Goal: Task Accomplishment & Management: Use online tool/utility

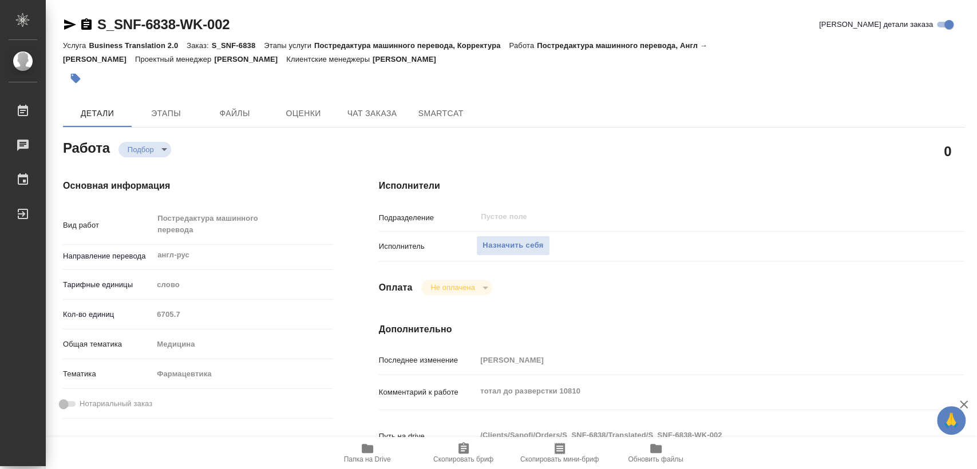
type textarea "x"
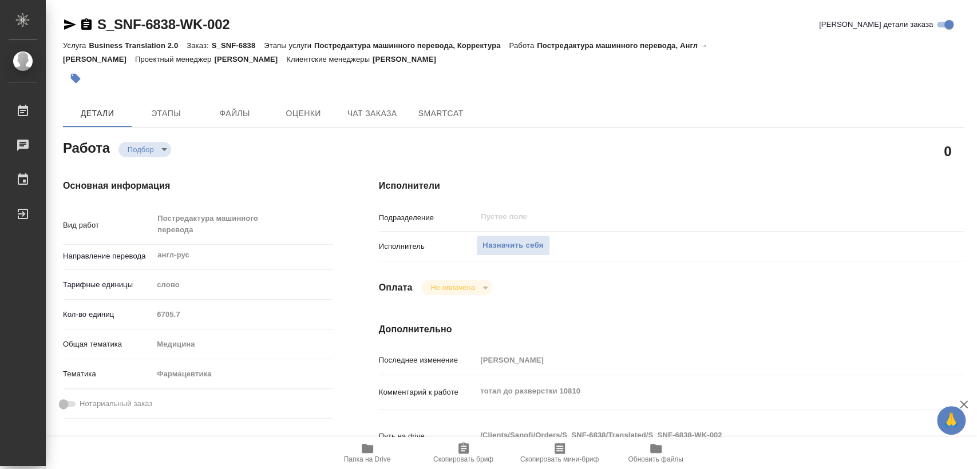
type textarea "x"
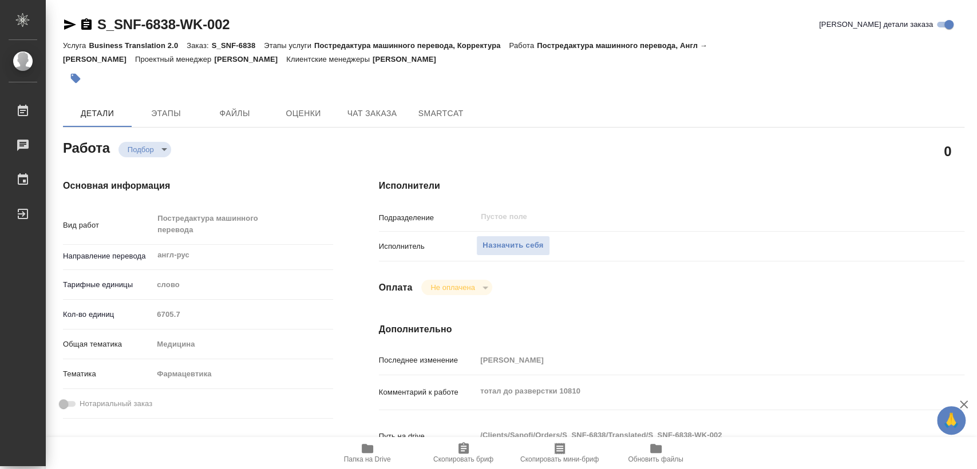
type textarea "x"
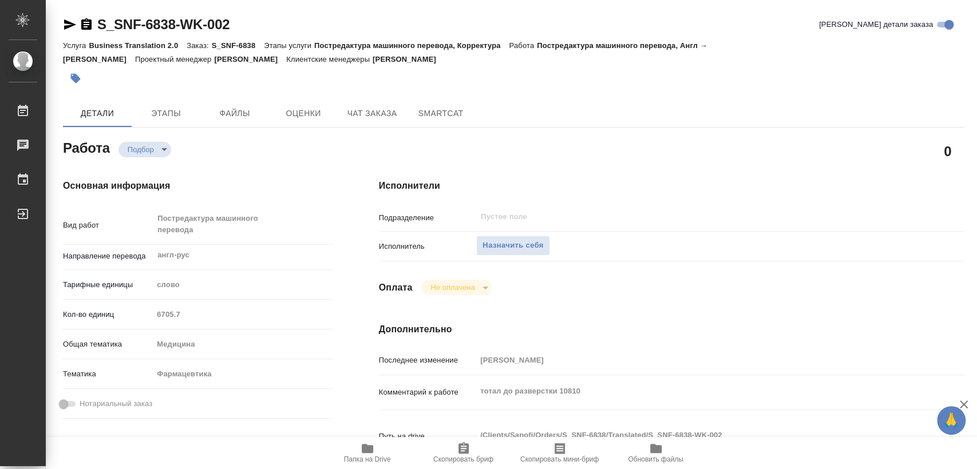
type textarea "x"
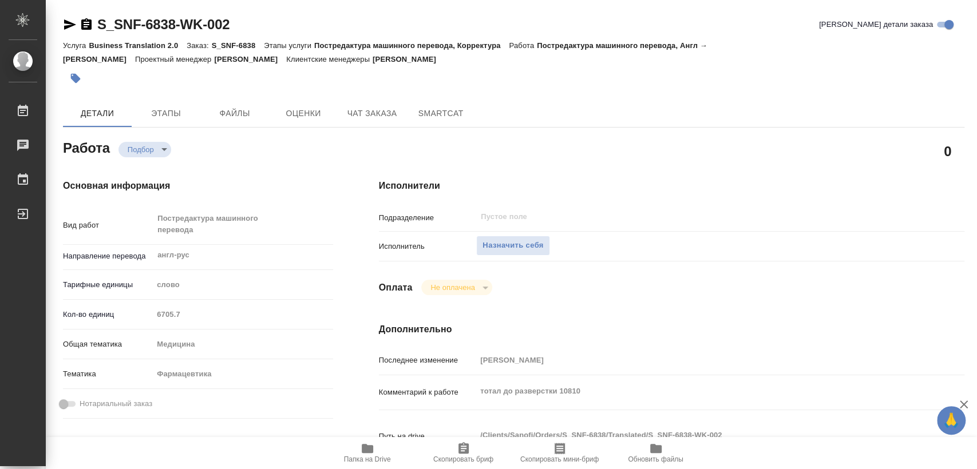
type textarea "x"
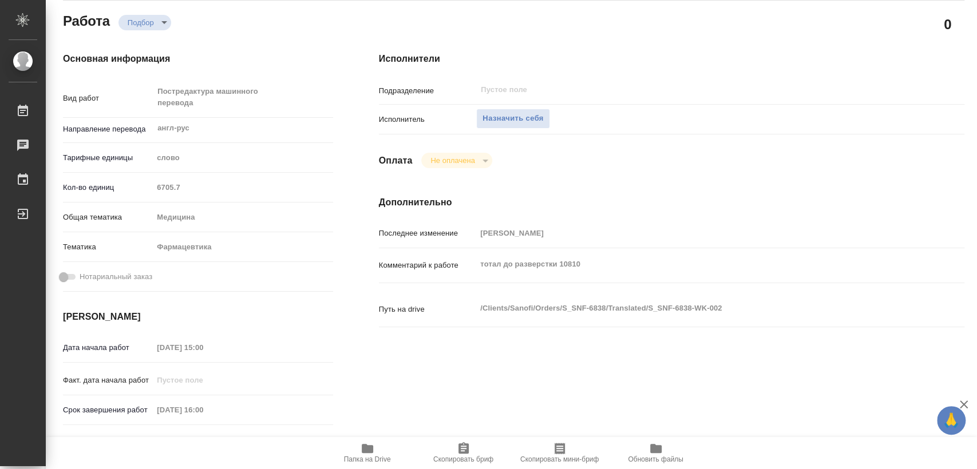
type textarea "x"
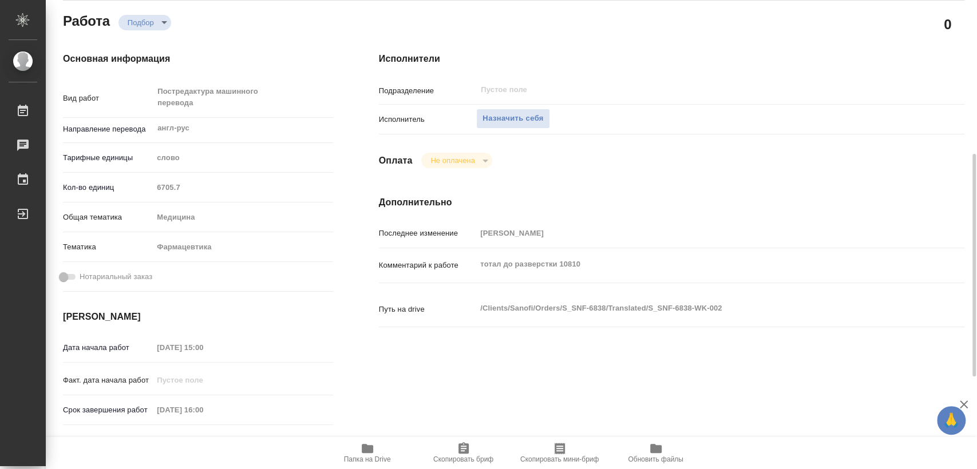
scroll to position [254, 0]
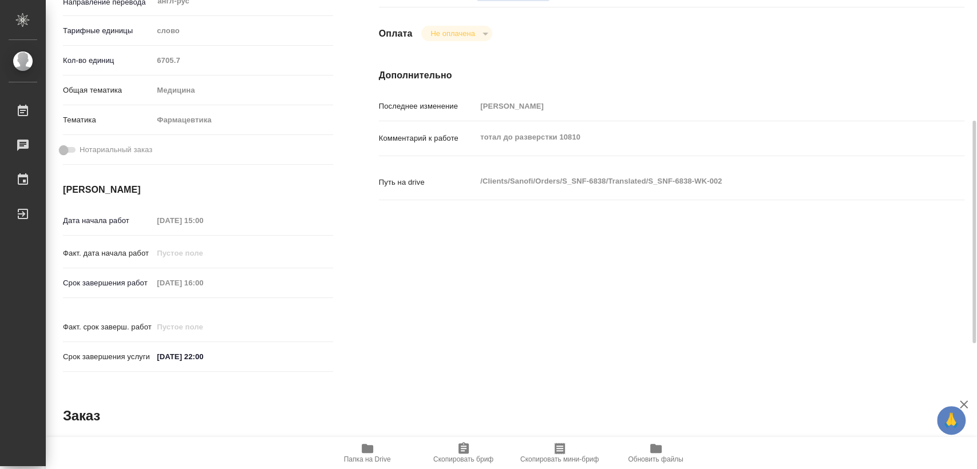
type textarea "x"
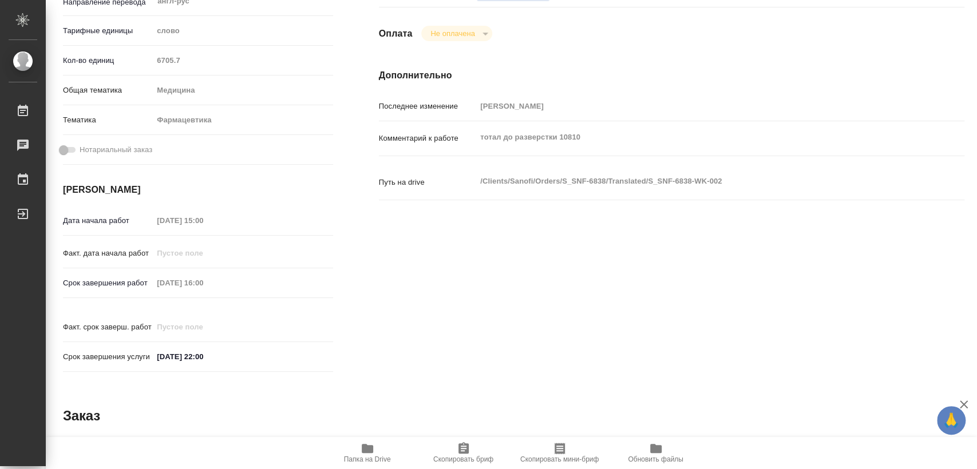
type textarea "x"
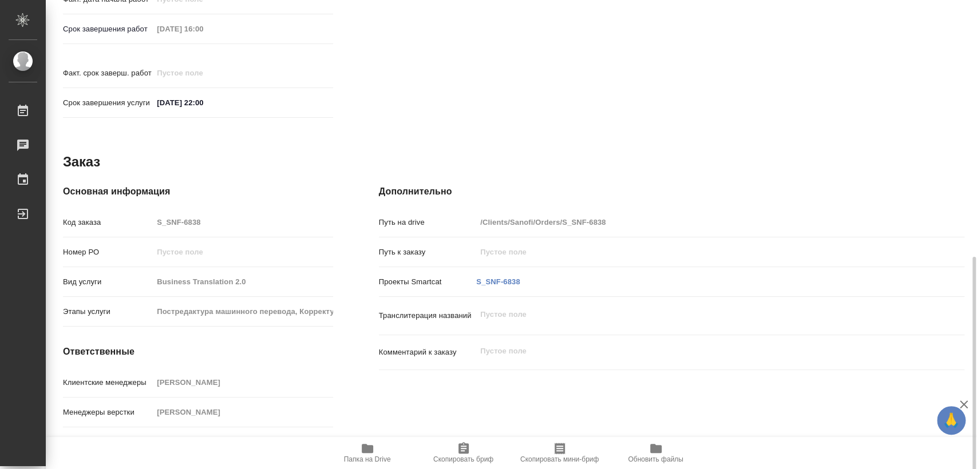
scroll to position [518, 0]
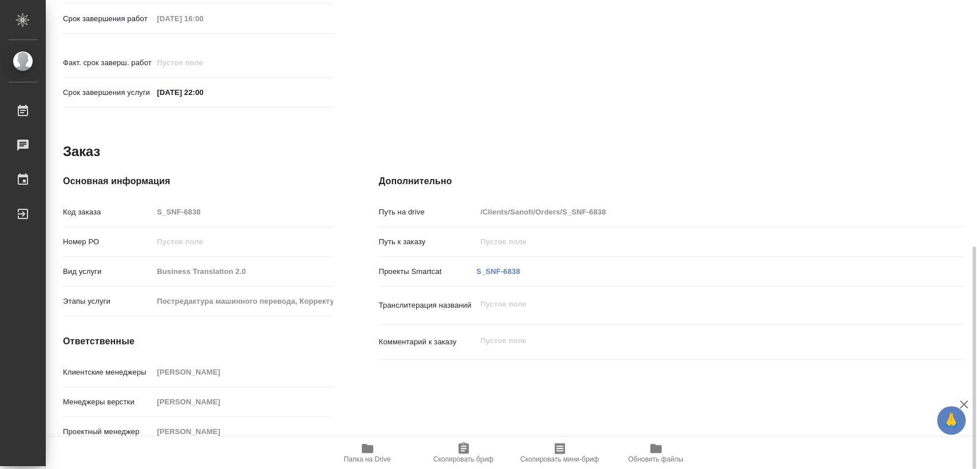
click at [377, 451] on span "Папка на Drive" at bounding box center [367, 453] width 82 height 22
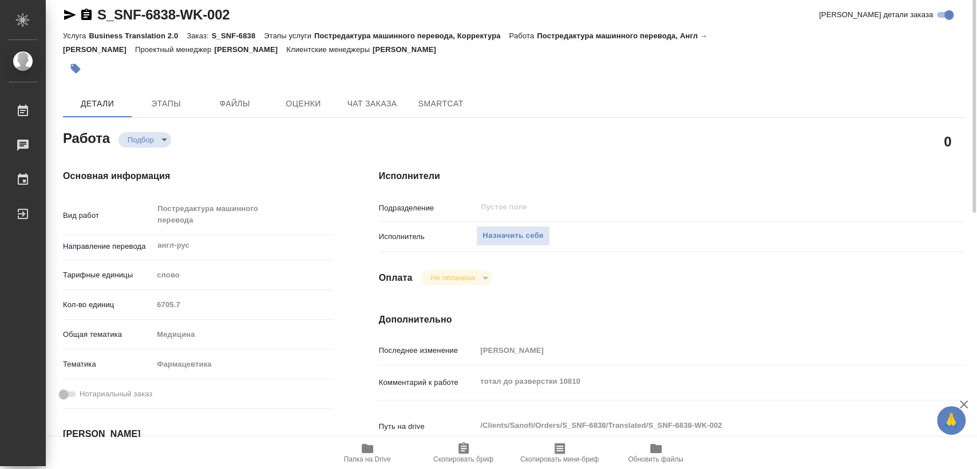
scroll to position [0, 0]
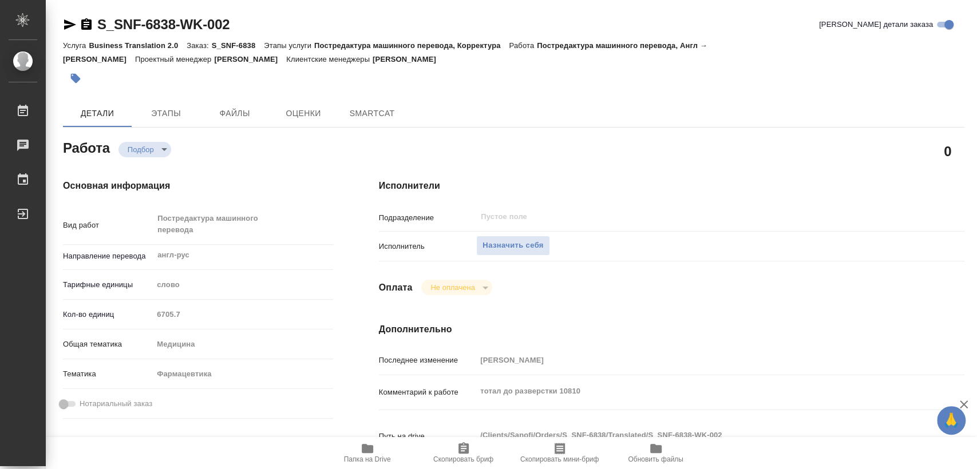
type textarea "x"
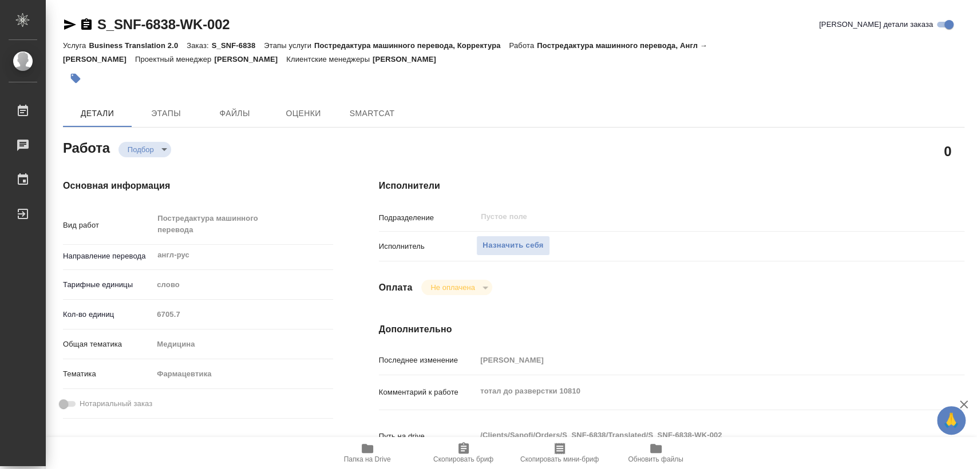
type textarea "x"
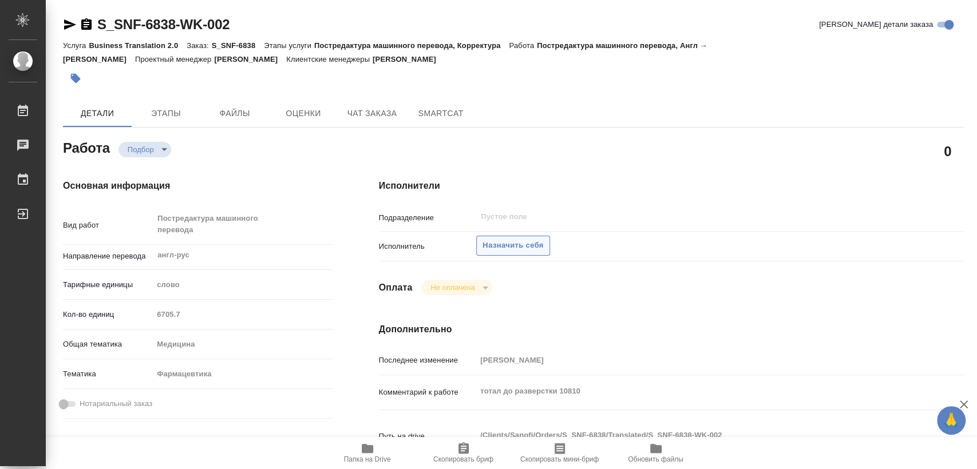
type textarea "x"
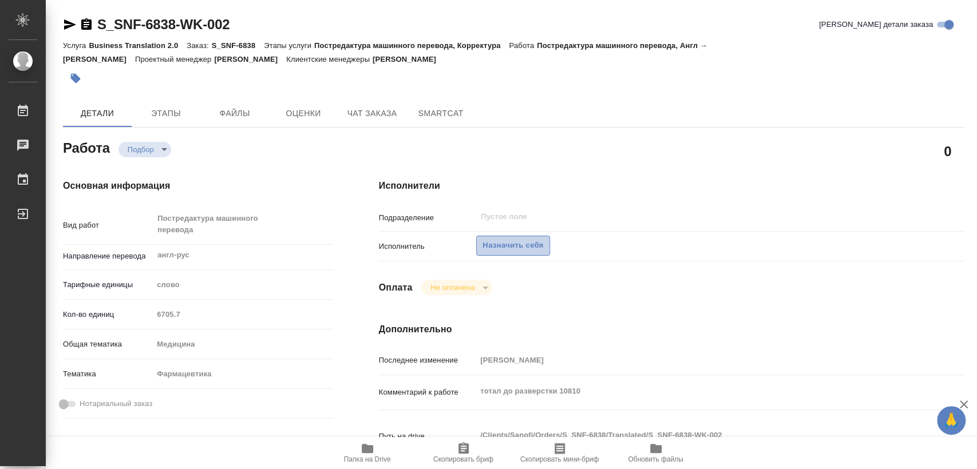
click at [481, 244] on button "Назначить себя" at bounding box center [512, 246] width 73 height 20
type textarea "x"
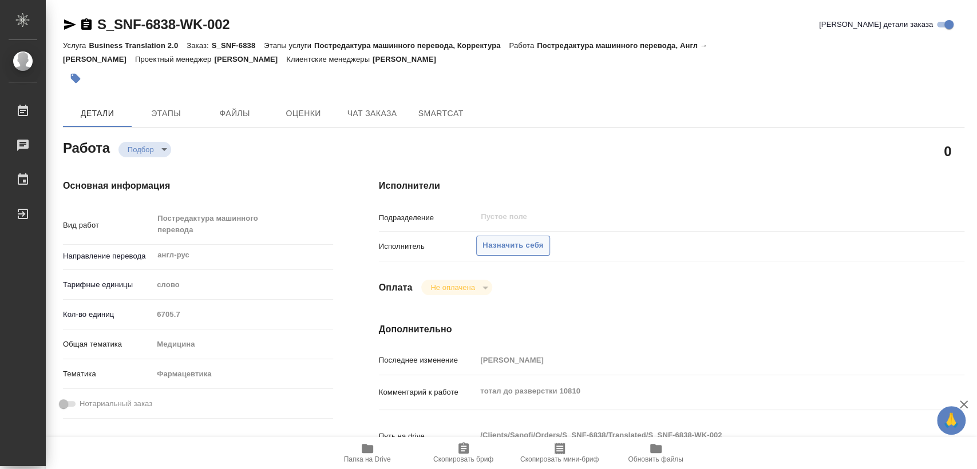
type textarea "x"
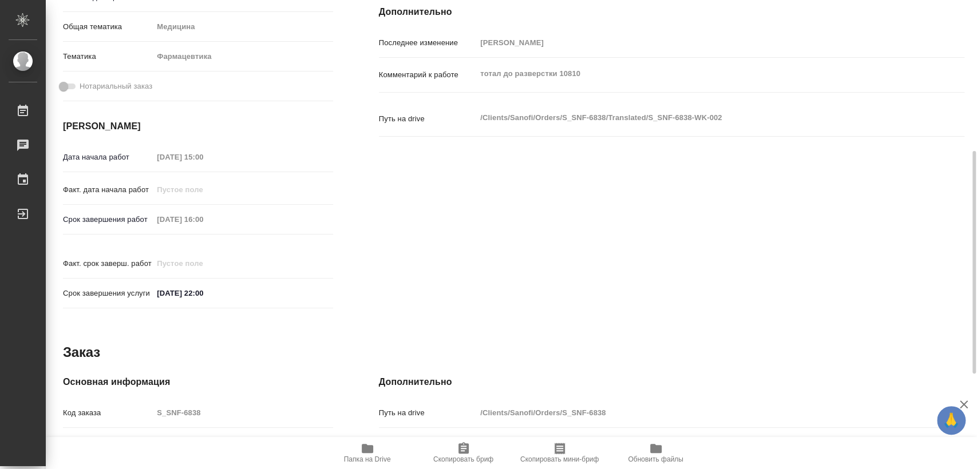
type textarea "x"
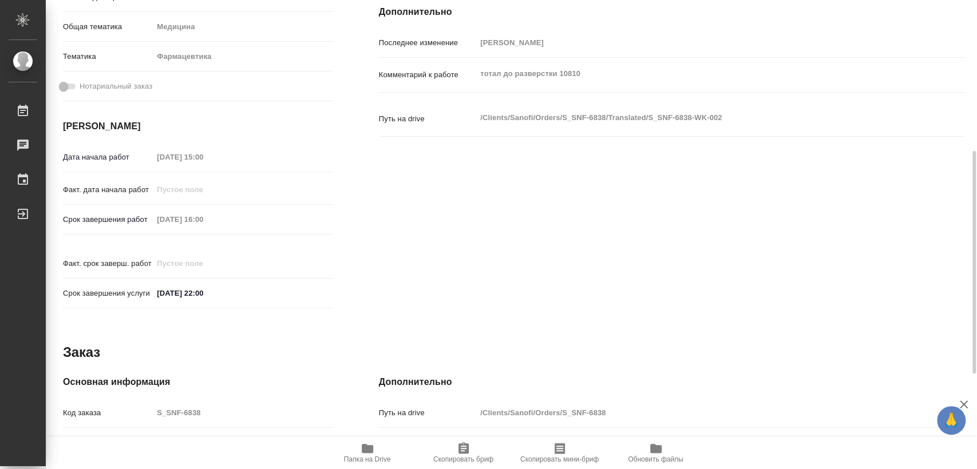
scroll to position [518, 0]
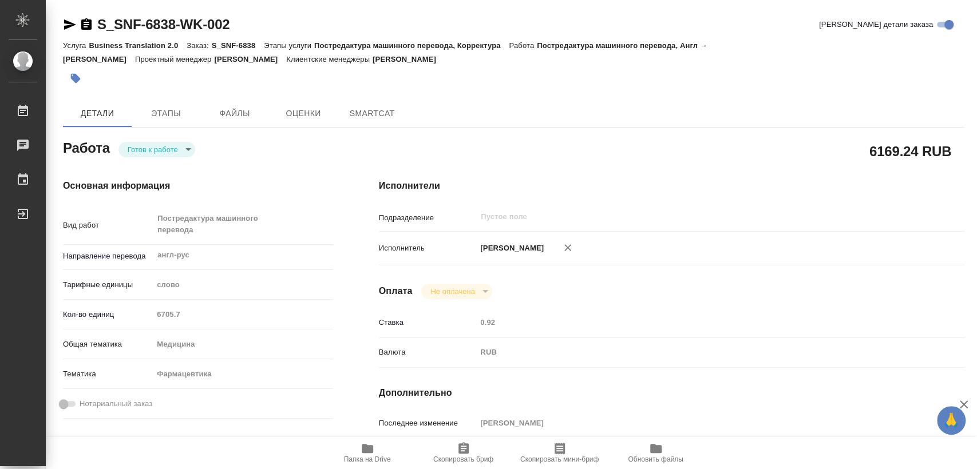
type textarea "x"
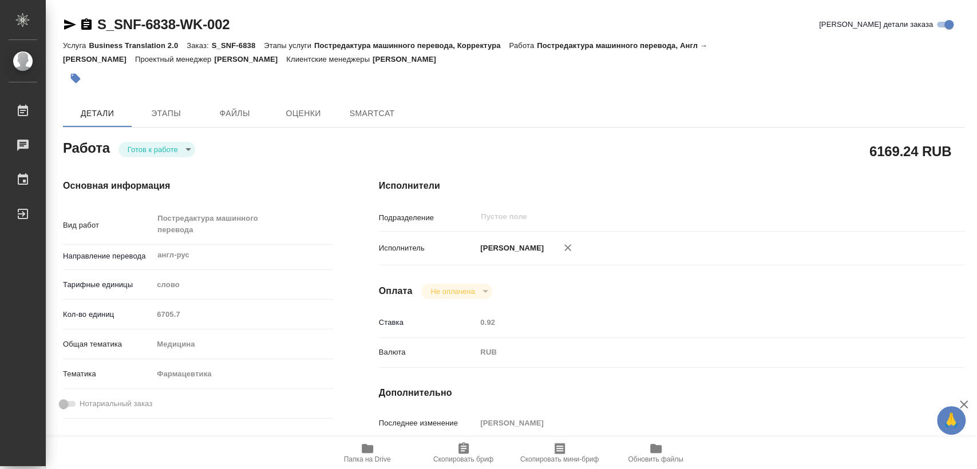
type textarea "x"
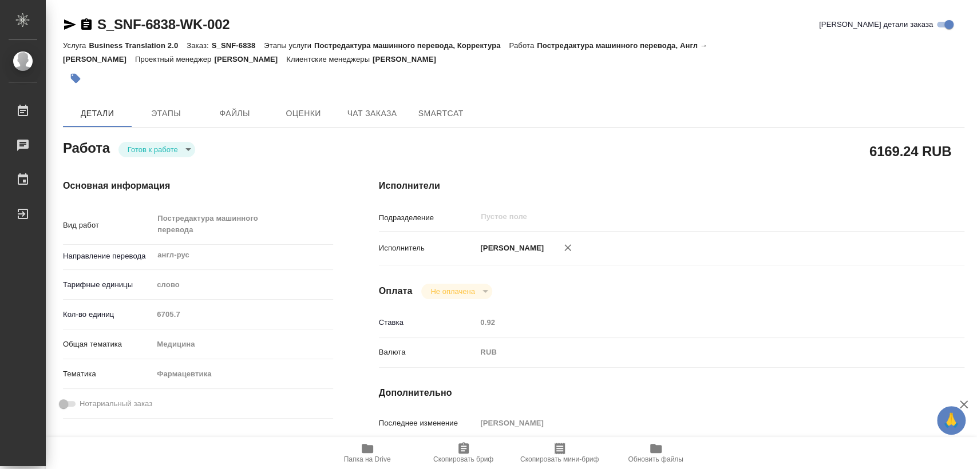
type textarea "x"
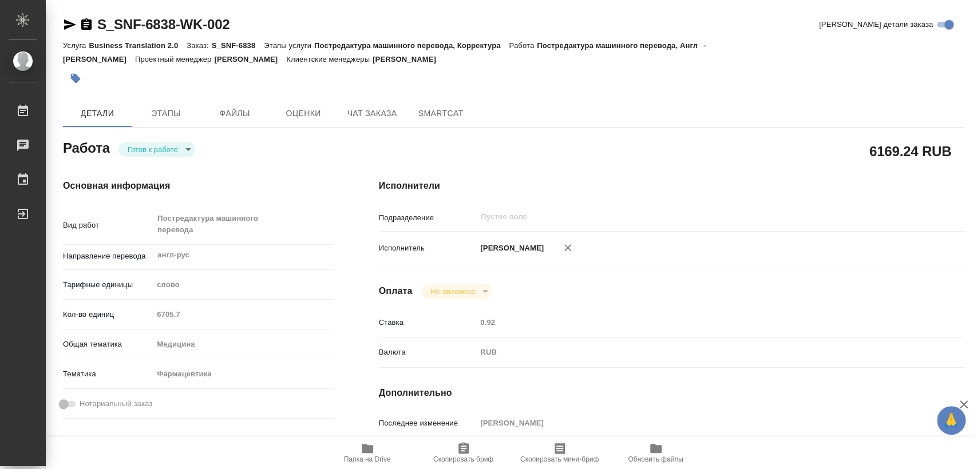
type textarea "x"
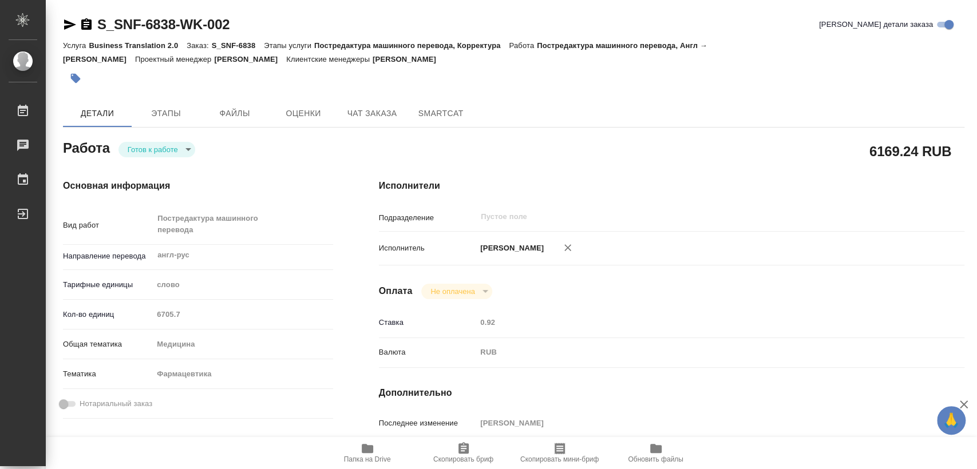
click at [172, 148] on body "🙏 .cls-1 fill:#fff; AWATERA Matveeva Elena Работы Чаты График Выйти S_SNF-6838-…" at bounding box center [488, 234] width 977 height 469
type textarea "x"
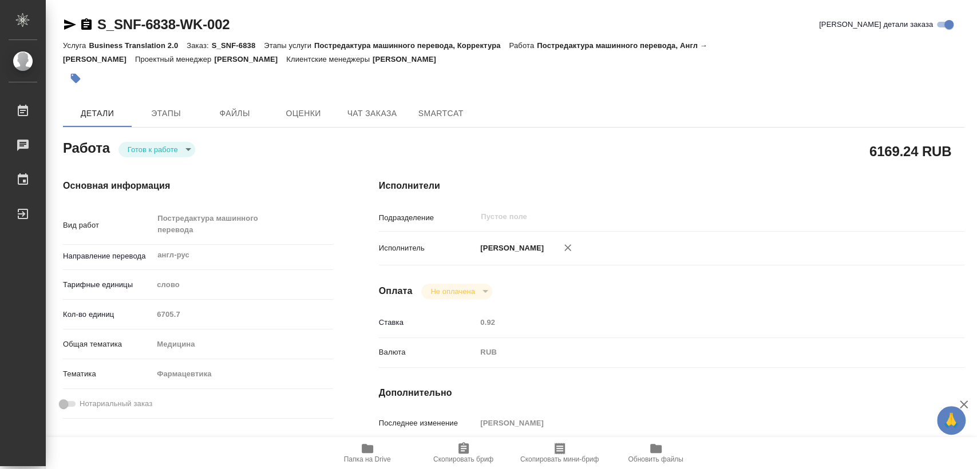
type textarea "x"
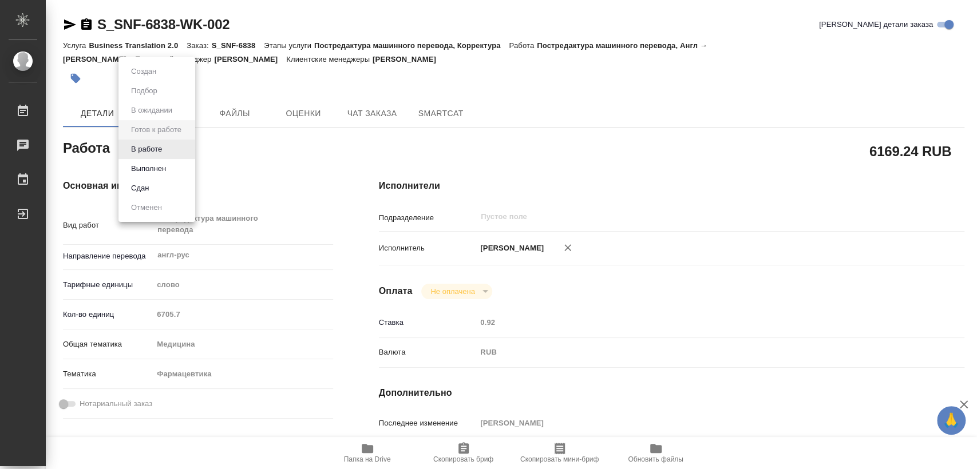
type textarea "x"
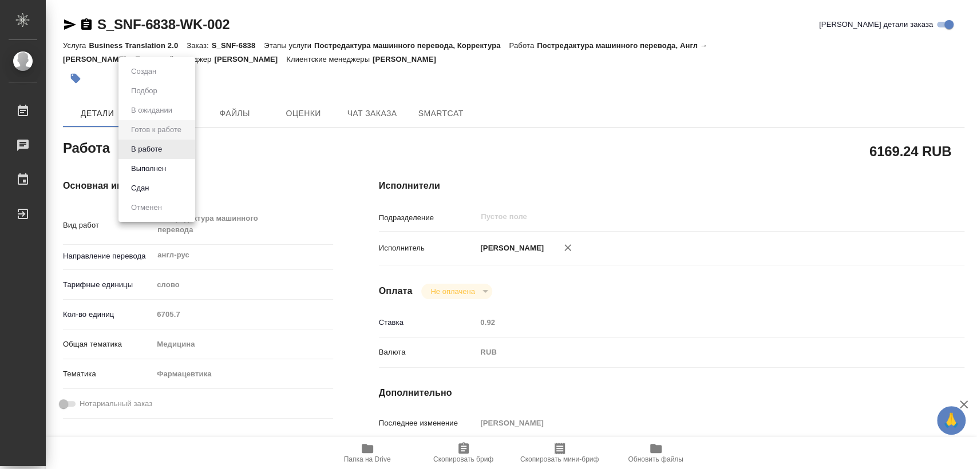
type textarea "x"
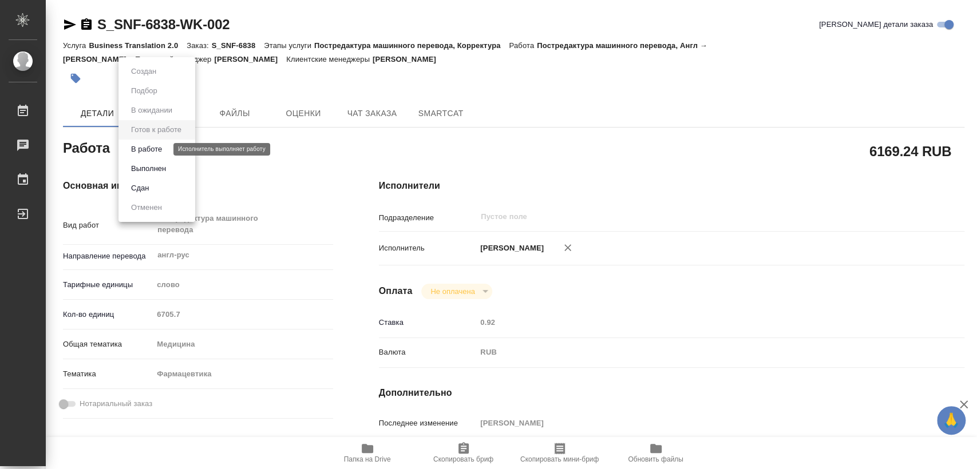
click at [154, 148] on button "В работе" at bounding box center [147, 149] width 38 height 13
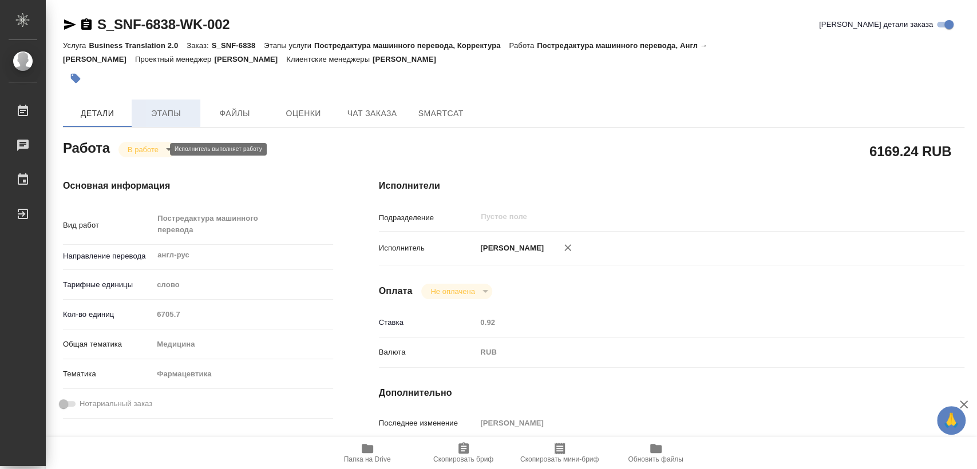
type textarea "x"
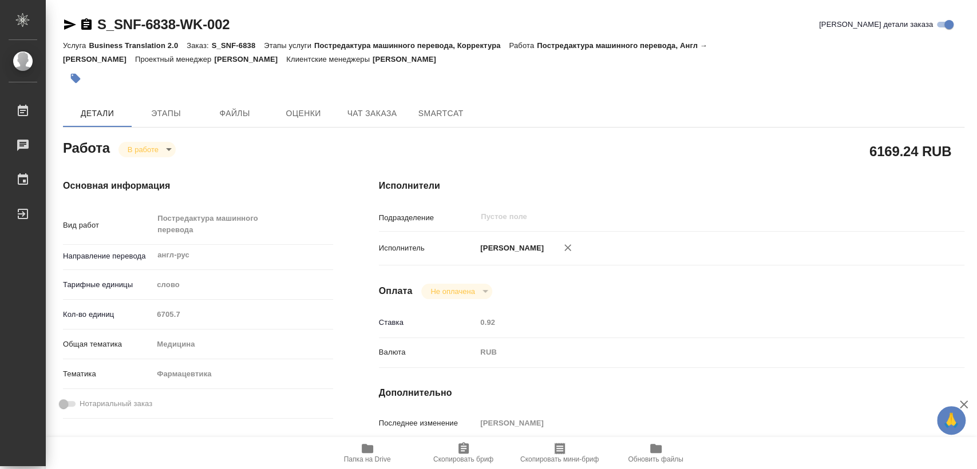
type textarea "x"
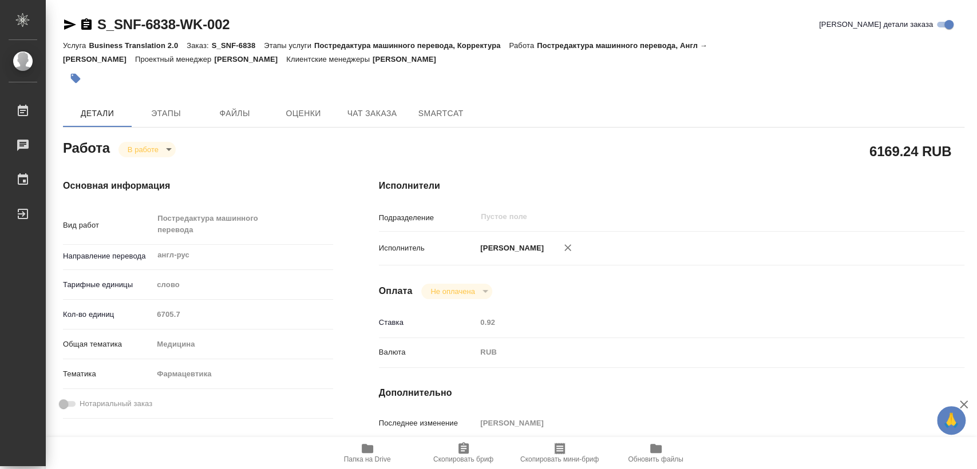
type textarea "x"
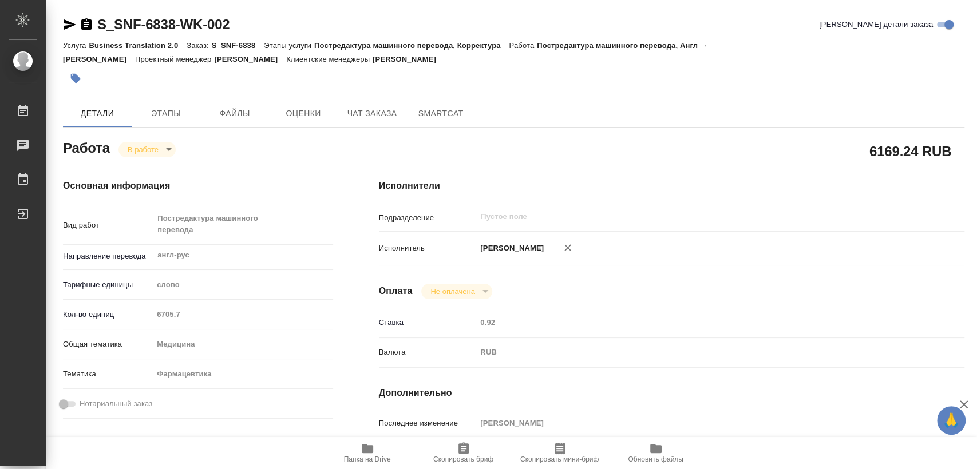
click at [88, 23] on icon "button" at bounding box center [86, 23] width 10 height 11
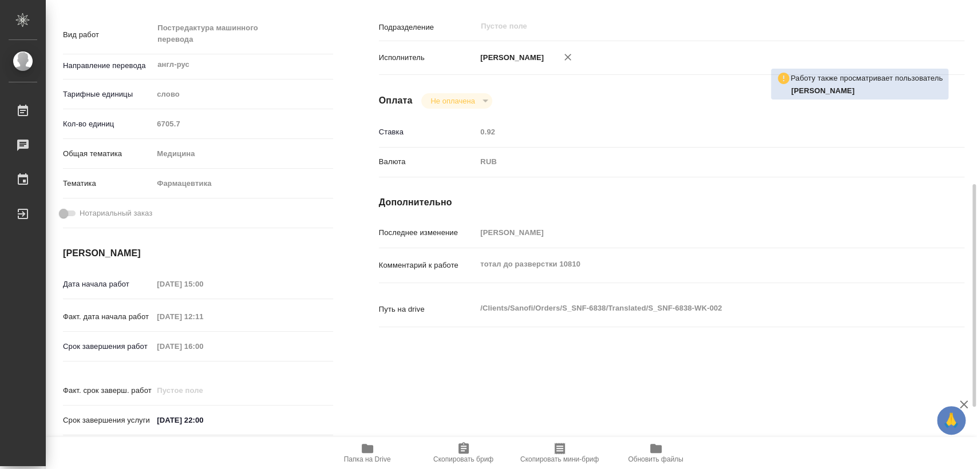
scroll to position [381, 0]
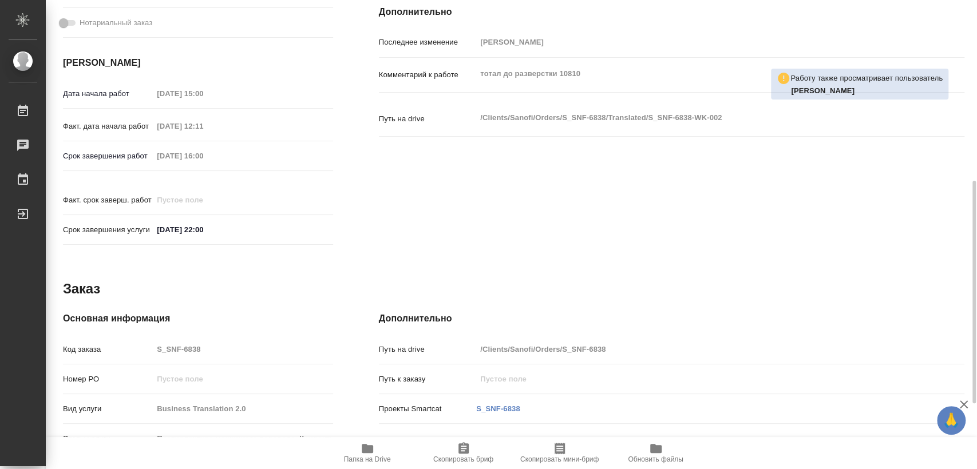
click at [161, 146] on div "Срок завершения работ 26.08.2025 16:00" at bounding box center [198, 156] width 270 height 20
click at [149, 146] on div "Срок завершения работ 26.08.2025 16:00" at bounding box center [198, 156] width 270 height 20
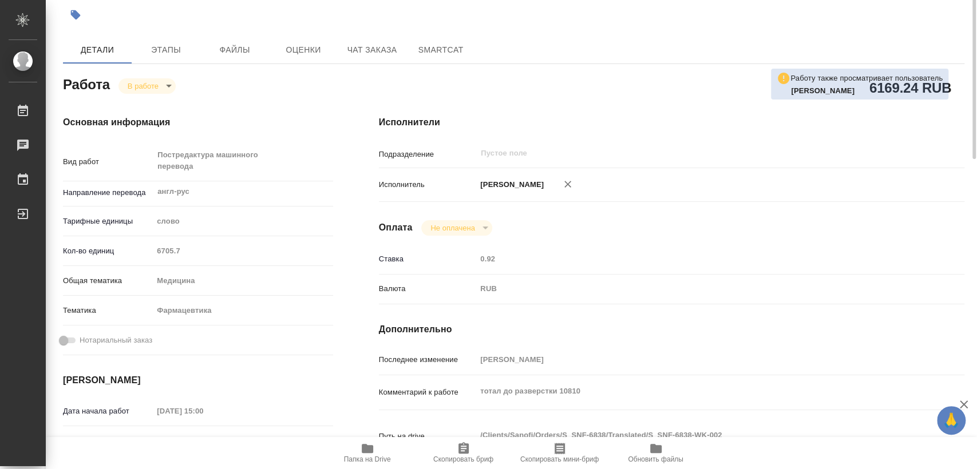
scroll to position [0, 0]
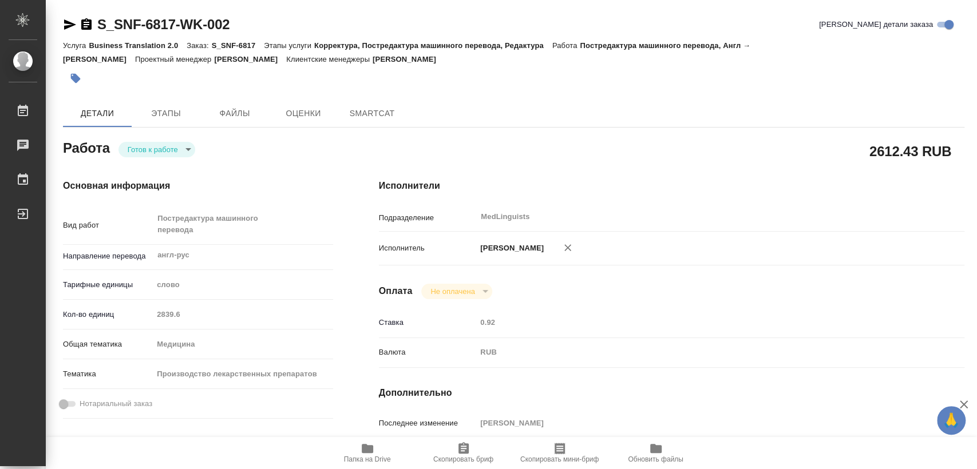
type textarea "x"
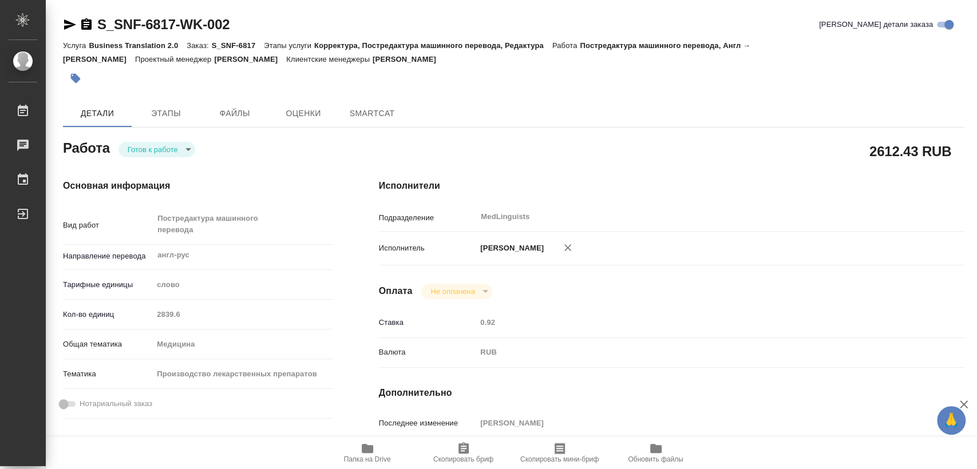
type textarea "x"
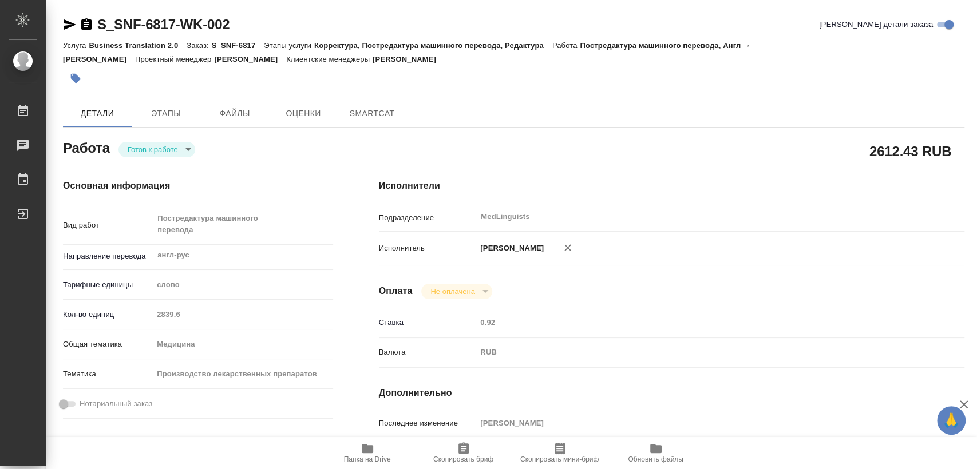
type textarea "x"
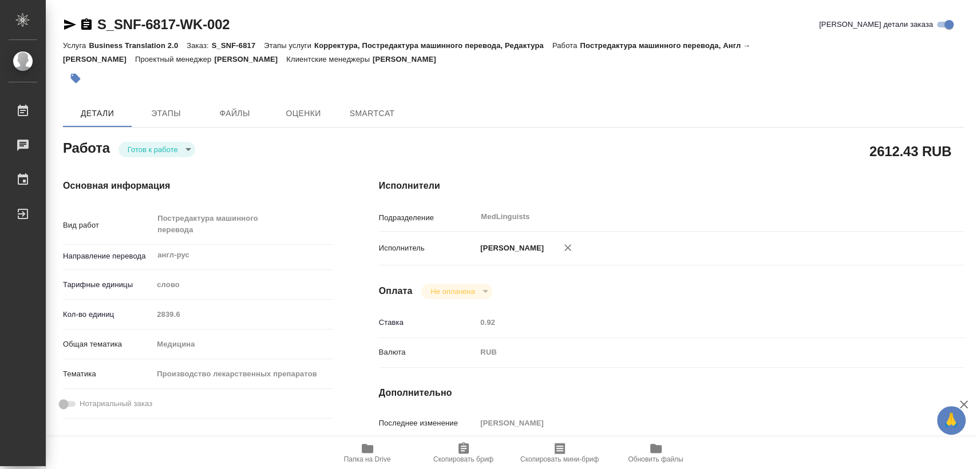
type textarea "x"
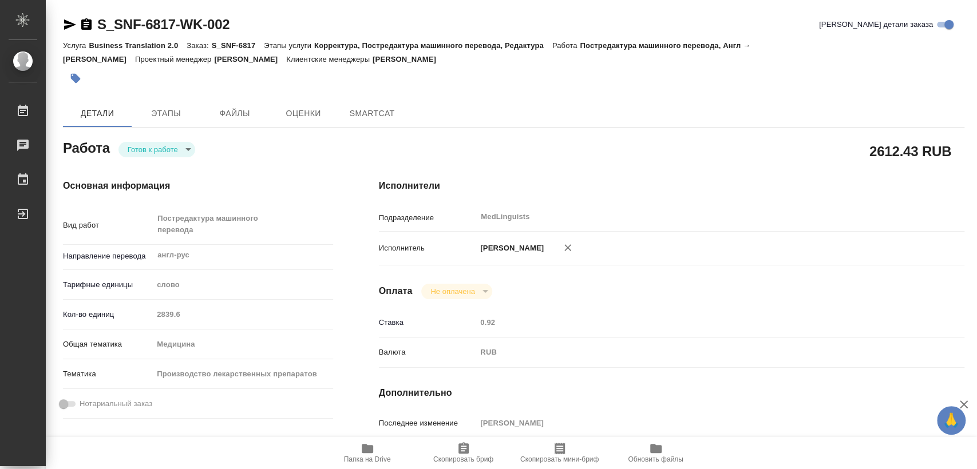
type textarea "x"
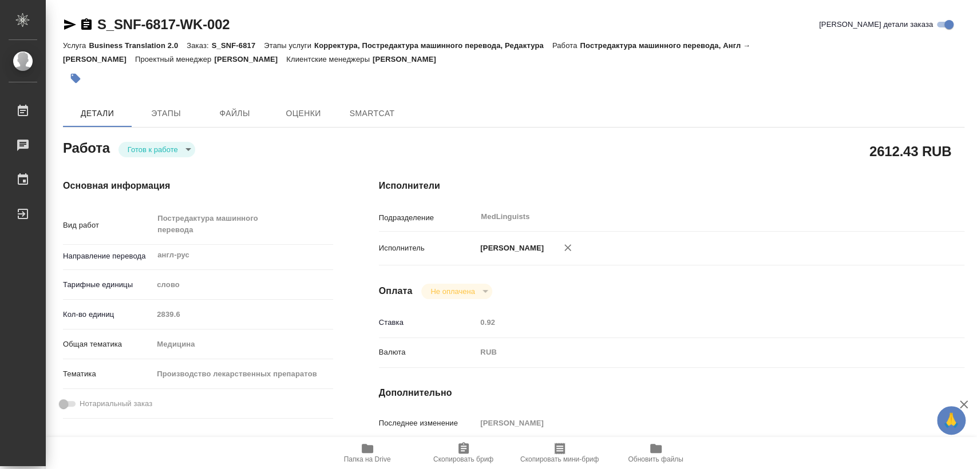
click at [85, 18] on icon "button" at bounding box center [87, 25] width 14 height 14
type textarea "x"
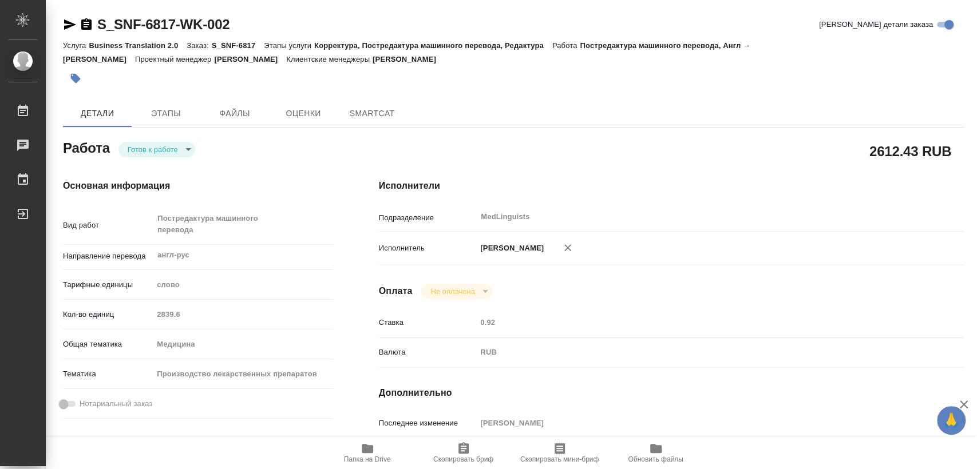
type textarea "x"
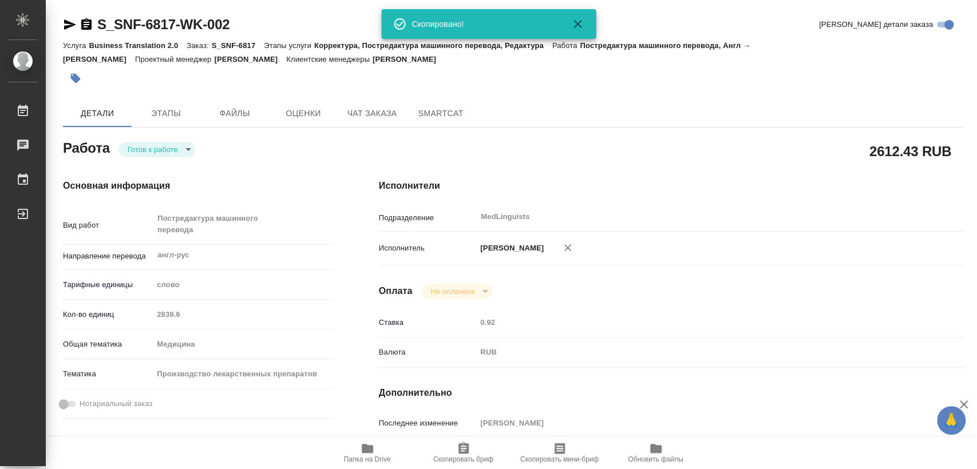
type textarea "x"
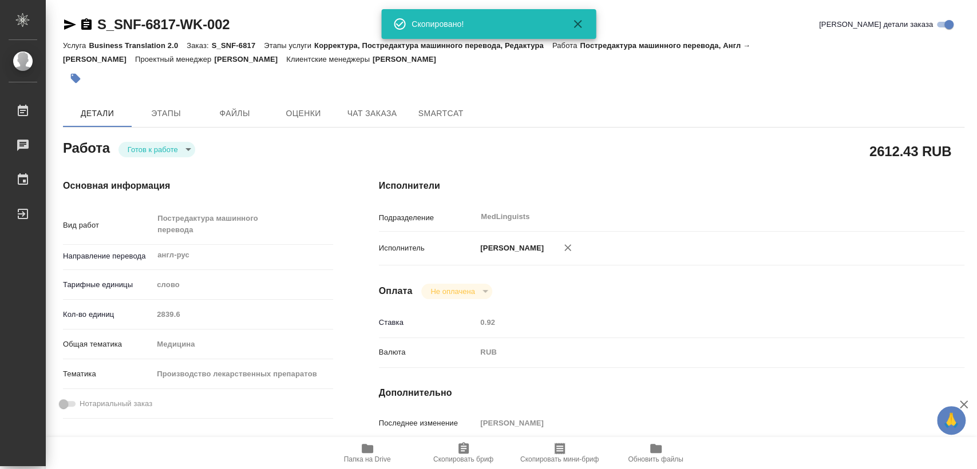
type textarea "x"
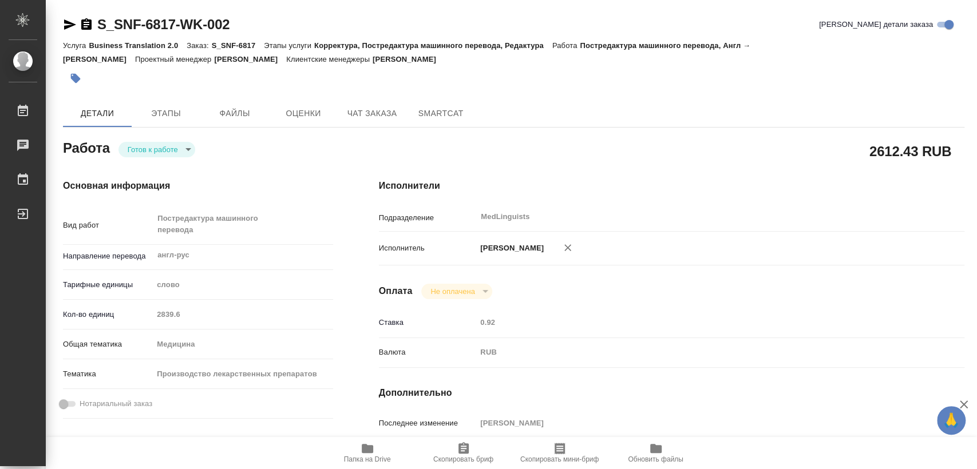
type textarea "x"
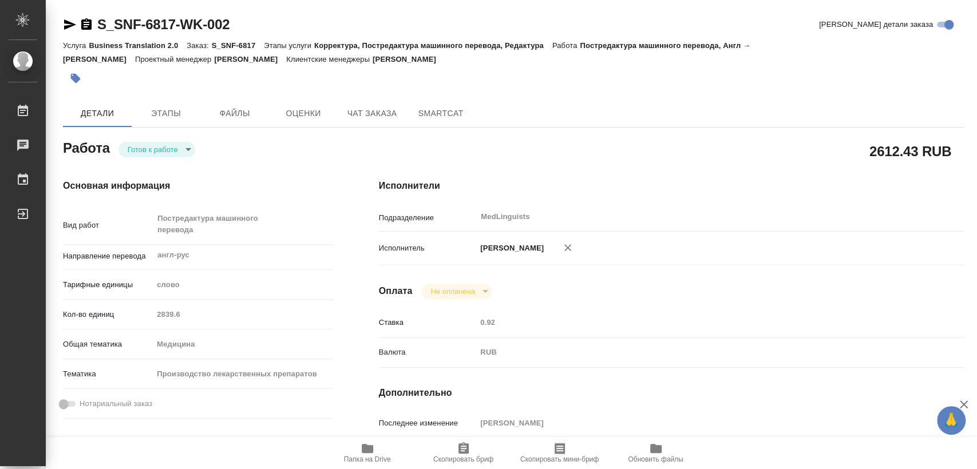
scroll to position [254, 0]
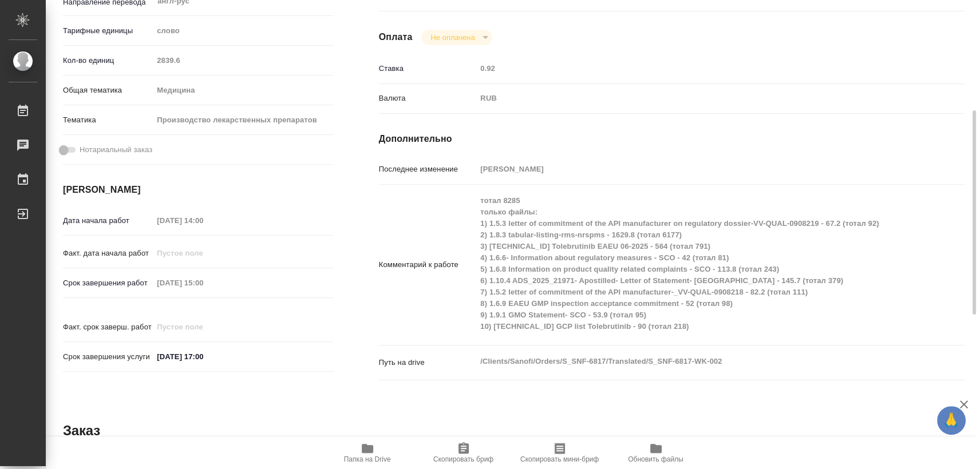
click at [124, 271] on div "Дата начала работ 22.08.2025 14:00 Факт. дата начала работ Срок завершения рабо…" at bounding box center [198, 295] width 270 height 169
